Goal: Check status

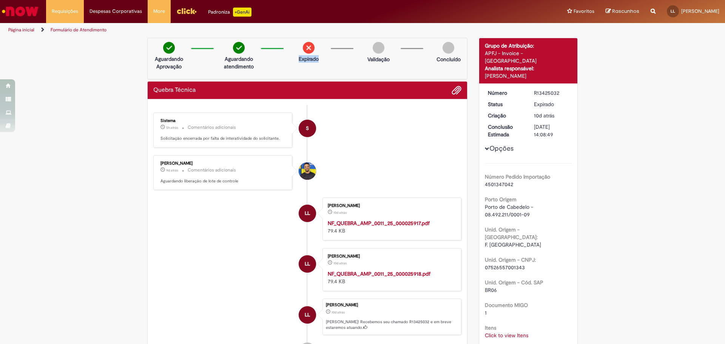
drag, startPoint x: 295, startPoint y: 59, endPoint x: 333, endPoint y: 61, distance: 37.5
click at [333, 61] on div "Aguardando Aprovação Aguardando atendimento Expirado Validação Concluído" at bounding box center [307, 59] width 320 height 42
click at [584, 124] on div "Verificar Código de Barras Aguardando Aprovação Aguardando atendimento Expirado…" at bounding box center [362, 293] width 725 height 510
click at [570, 126] on dd "[DATE] 14:08:49" at bounding box center [551, 130] width 46 height 15
drag, startPoint x: 167, startPoint y: 140, endPoint x: 274, endPoint y: 141, distance: 106.9
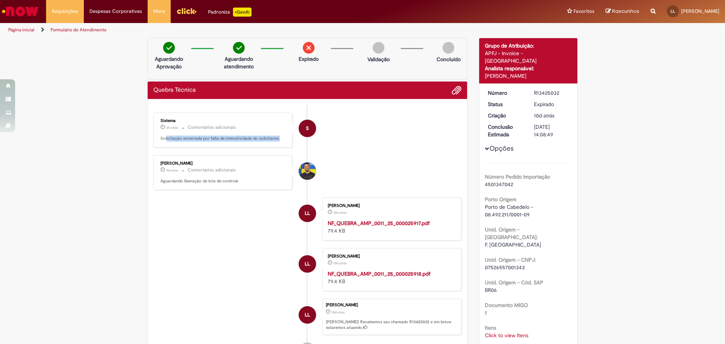
click at [274, 141] on p "Solicitação encerrada por falta de interatividade do solicitante." at bounding box center [224, 139] width 126 height 6
click at [428, 146] on li "S Sistema 5h atrás 5 horas atrás Comentários adicionais Solicitação encerrada p…" at bounding box center [307, 130] width 308 height 35
drag, startPoint x: 313, startPoint y: 211, endPoint x: 266, endPoint y: 301, distance: 101.4
drag, startPoint x: 266, startPoint y: 301, endPoint x: 215, endPoint y: 276, distance: 56.8
click at [215, 276] on li "LL Leonardo Ely Lauffer 10d atrás 10 dias atrás NF_QUEBRA_AMP_0011_25_000025918…" at bounding box center [307, 269] width 308 height 43
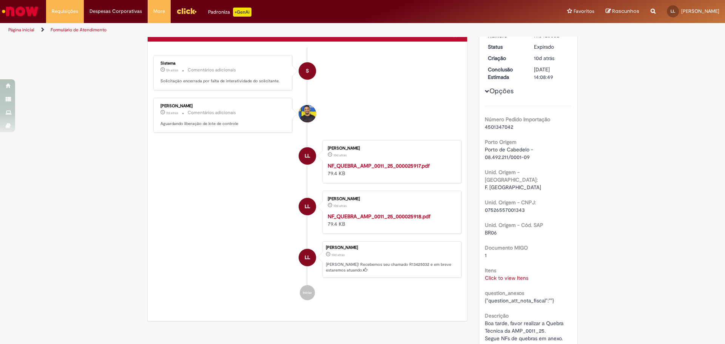
scroll to position [76, 0]
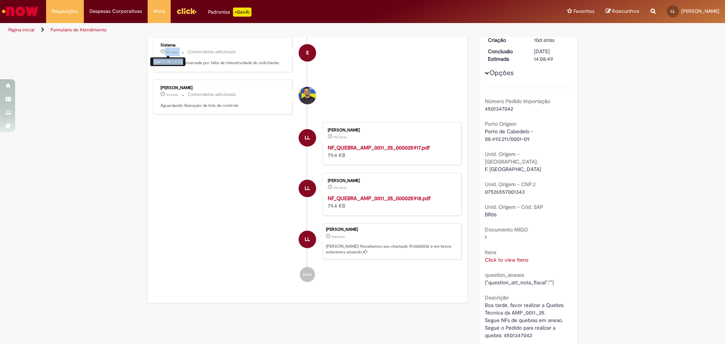
drag, startPoint x: 167, startPoint y: 51, endPoint x: 181, endPoint y: 52, distance: 14.4
click at [181, 52] on p "5h atrás 5 horas atrás 28/08/2025 09:13:21 Comentários adicionais" at bounding box center [224, 52] width 126 height 9
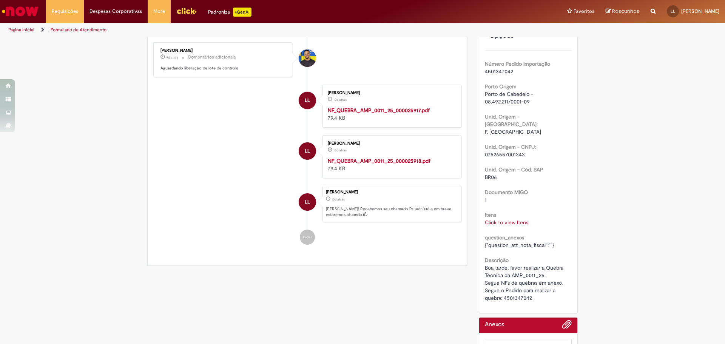
scroll to position [113, 0]
click at [355, 302] on div "Verificar Código de Barras Aguardando Aprovação Aguardando atendimento Expirado…" at bounding box center [363, 180] width 442 height 510
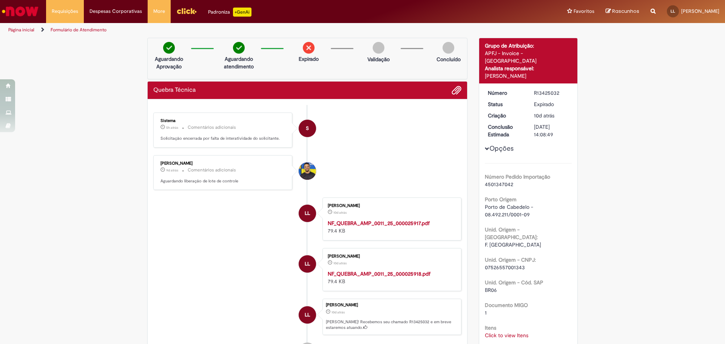
click at [622, 146] on div "Verificar Código de Barras Aguardando Aprovação Aguardando atendimento Expirado…" at bounding box center [362, 293] width 725 height 510
click at [556, 89] on div "R13425032" at bounding box center [551, 93] width 35 height 8
drag, startPoint x: 556, startPoint y: 84, endPoint x: 530, endPoint y: 86, distance: 26.1
click at [530, 89] on dd "R13425032" at bounding box center [551, 93] width 46 height 8
copy div "R13425032"
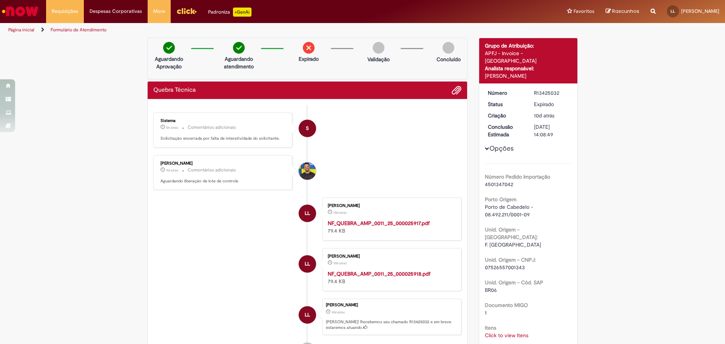
click at [667, 232] on div "Verificar Código de Barras Aguardando Aprovação Aguardando atendimento Expirado…" at bounding box center [362, 293] width 725 height 510
